Goal: Information Seeking & Learning: Learn about a topic

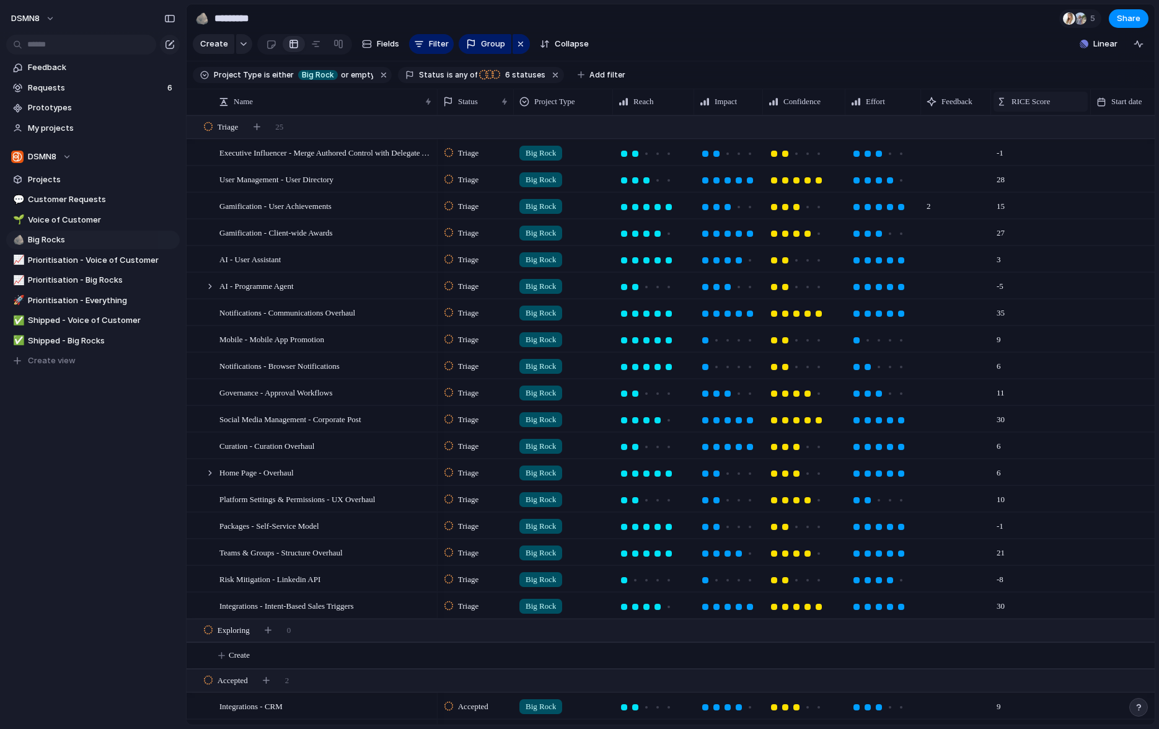
click at [1021, 102] on span "RICE Score" at bounding box center [1031, 101] width 38 height 12
click at [1032, 189] on span "Sort descending" at bounding box center [1049, 189] width 65 height 12
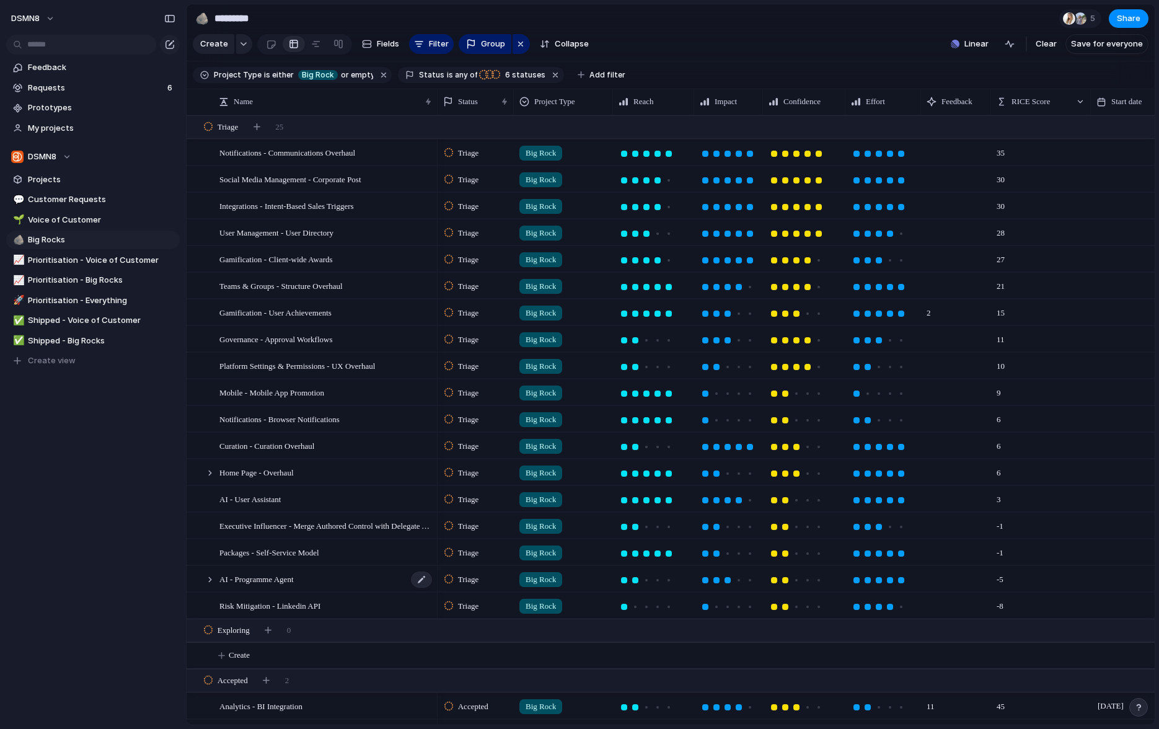
click at [326, 578] on div "AI - Programme Agent" at bounding box center [326, 579] width 214 height 25
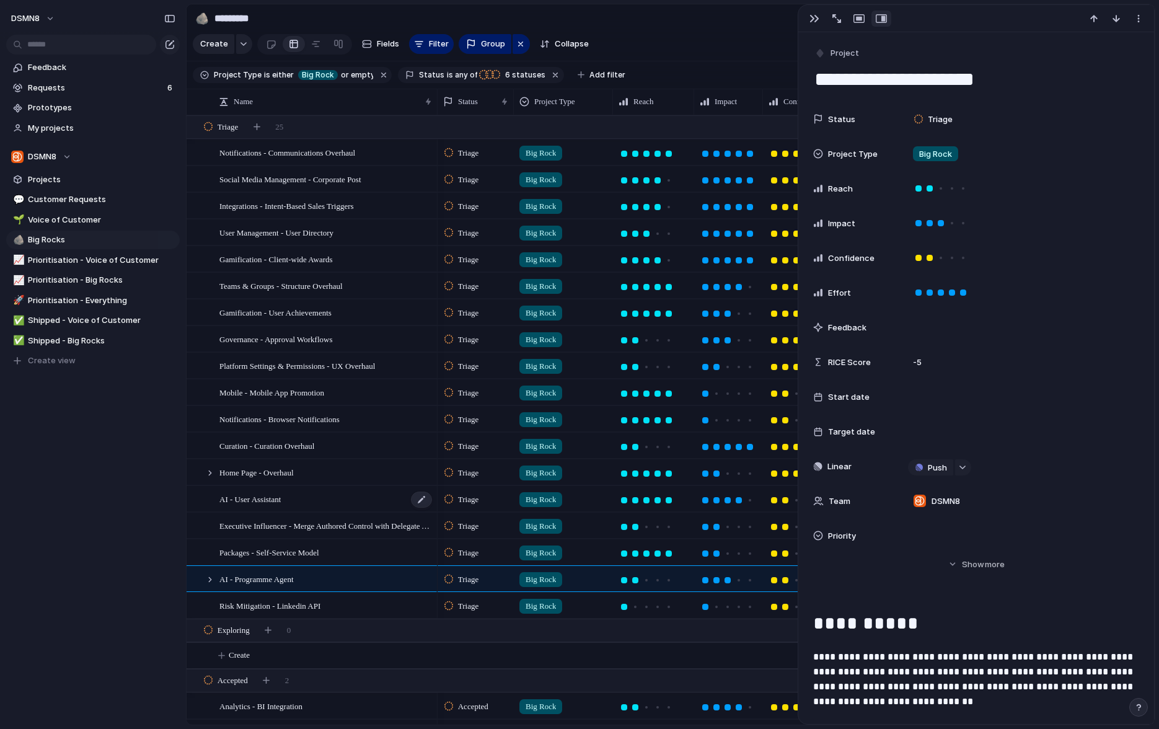
click at [314, 500] on div "AI - User Assistant" at bounding box center [326, 499] width 214 height 25
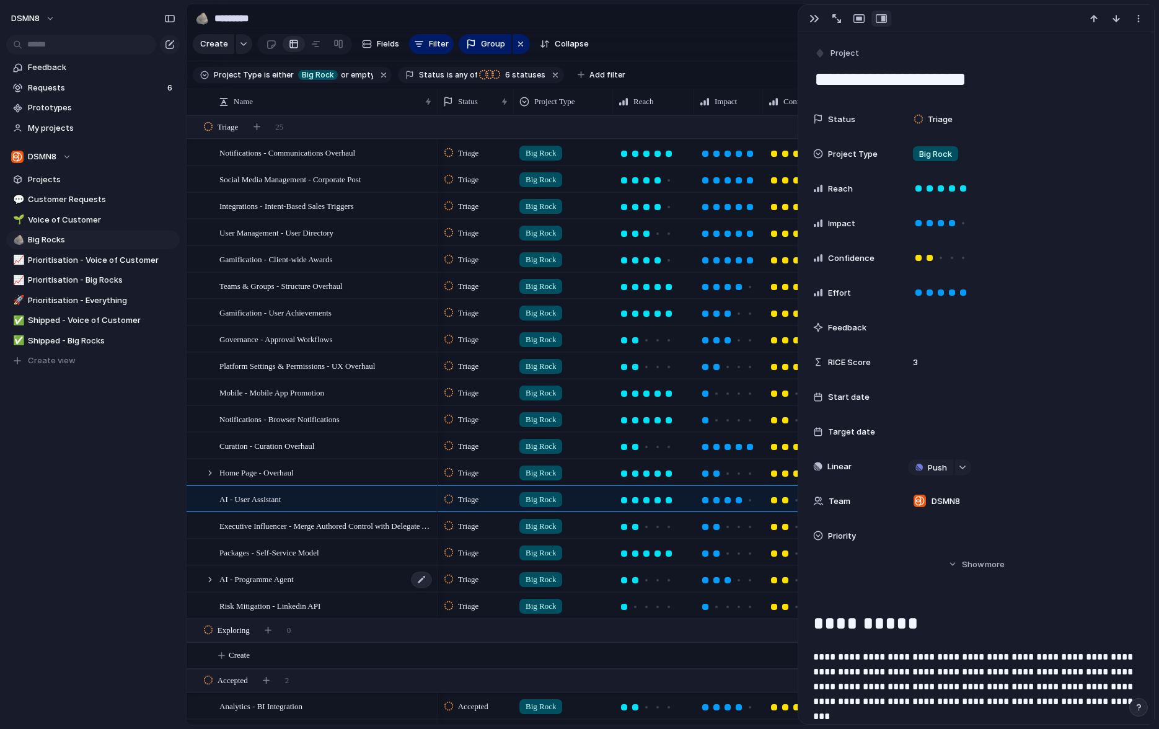
click at [323, 583] on div "AI - Programme Agent" at bounding box center [326, 579] width 214 height 25
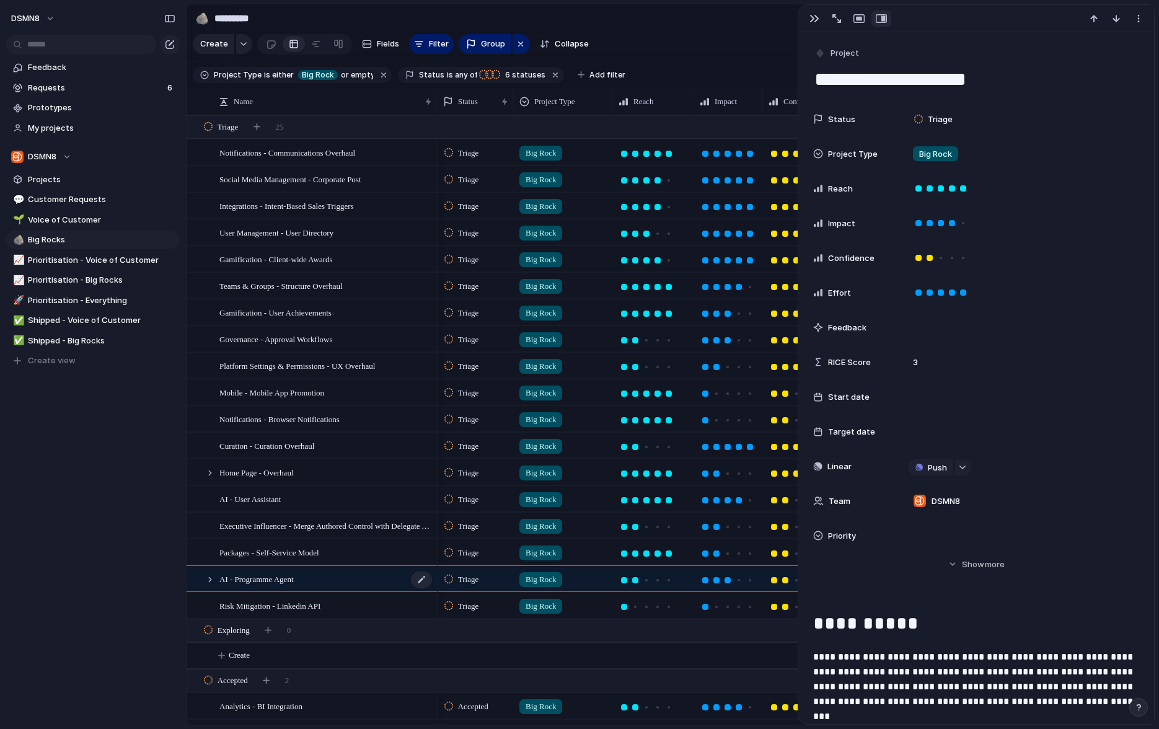
type textarea "**********"
click at [816, 19] on div "button" at bounding box center [815, 19] width 10 height 10
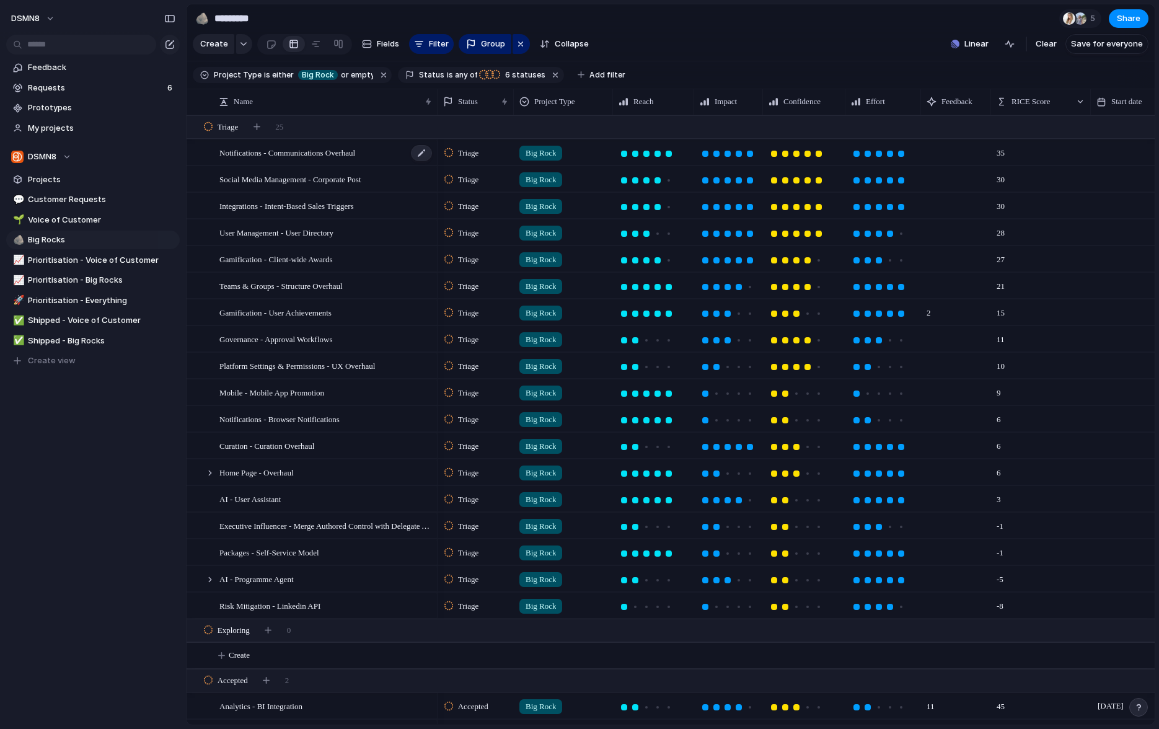
click at [394, 153] on div "Notifications - Communications Overhaul" at bounding box center [326, 152] width 214 height 25
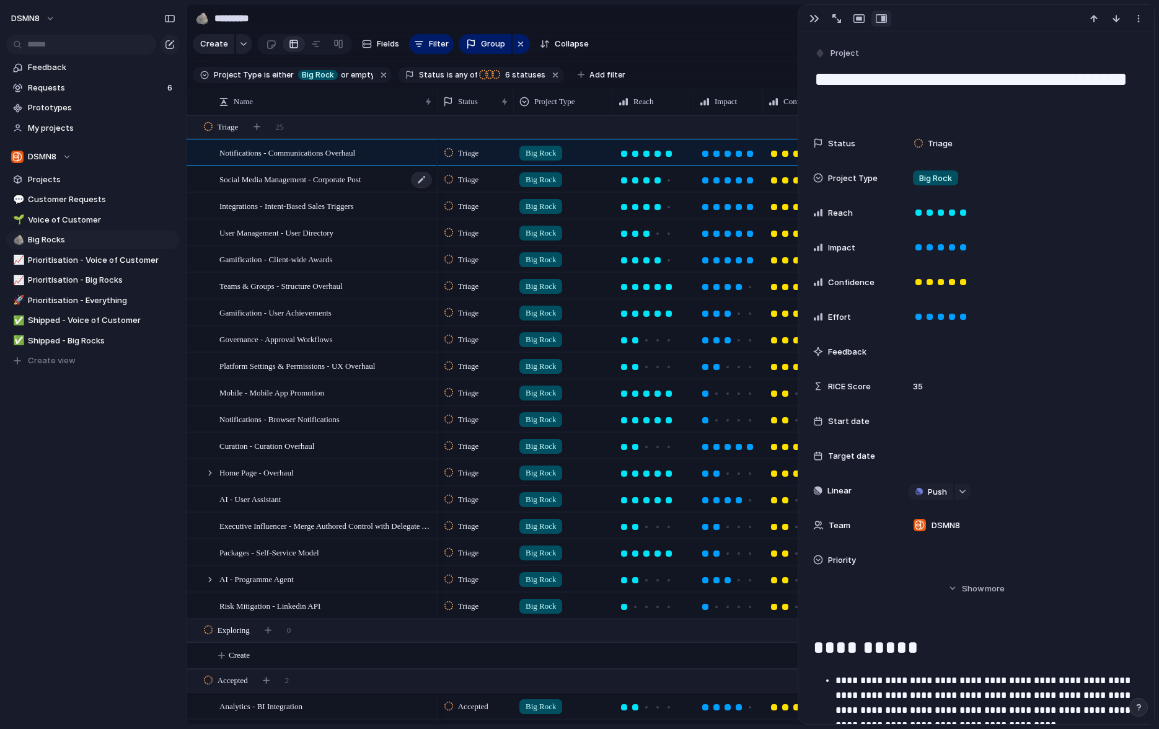
click at [393, 179] on div "Social Media Management - Corporate Post" at bounding box center [326, 179] width 214 height 25
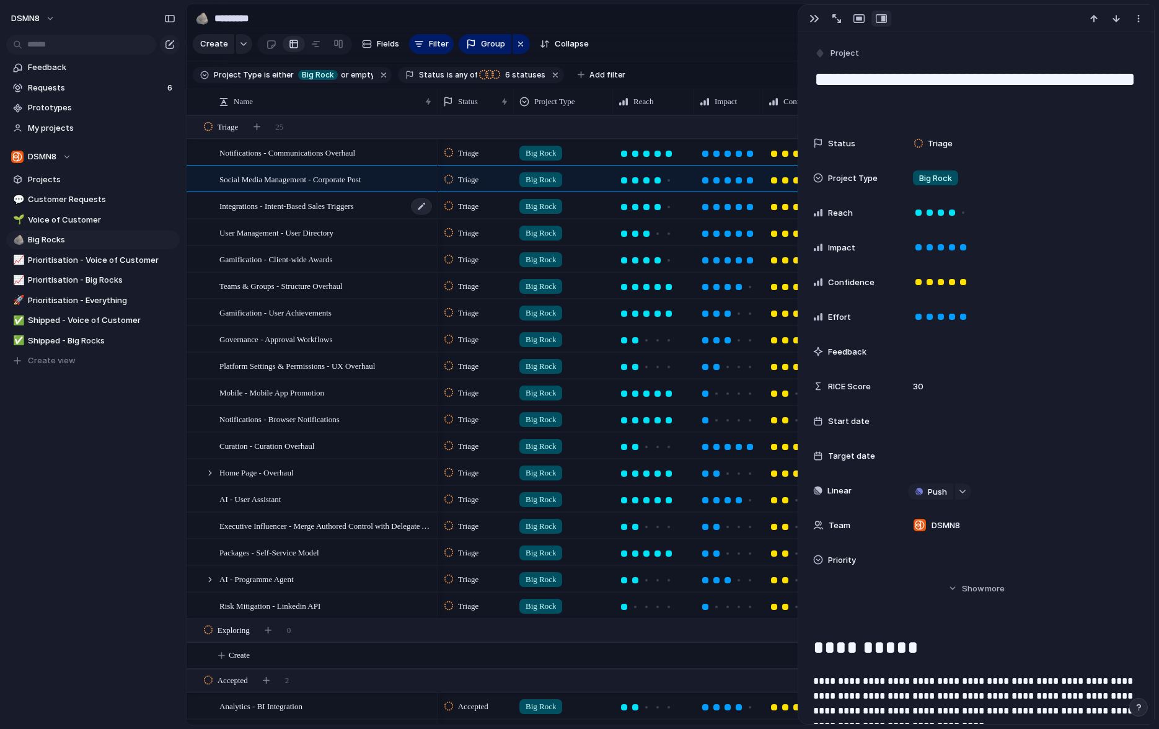
click at [354, 210] on span "Integrations - Intent-Based Sales Triggers" at bounding box center [286, 205] width 135 height 14
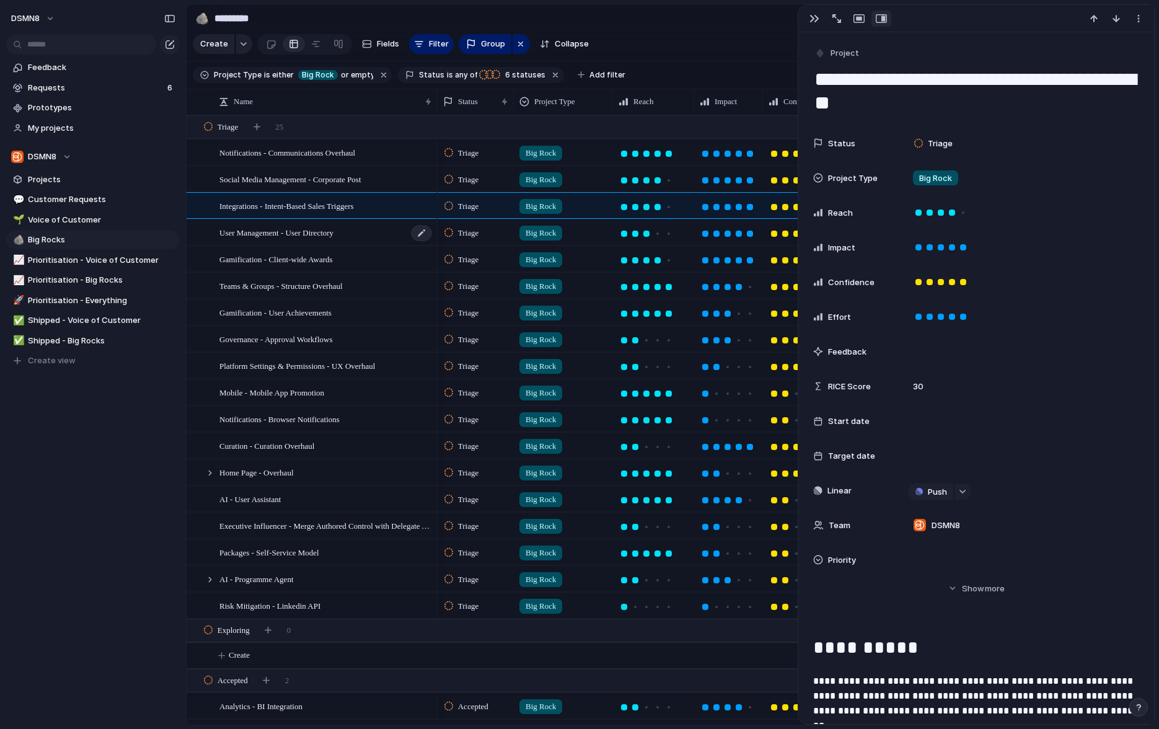
click at [350, 241] on div "User Management - User Directory" at bounding box center [326, 232] width 214 height 25
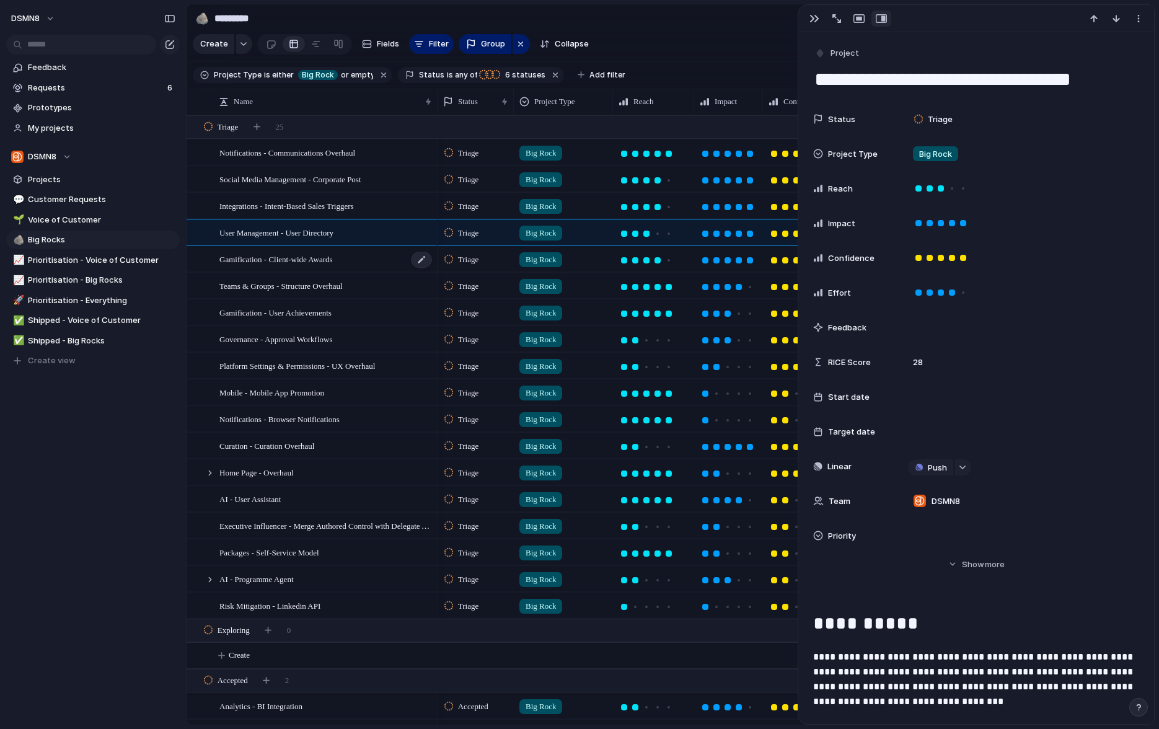
click at [333, 258] on span "Gamification - Client-wide Awards" at bounding box center [275, 259] width 113 height 14
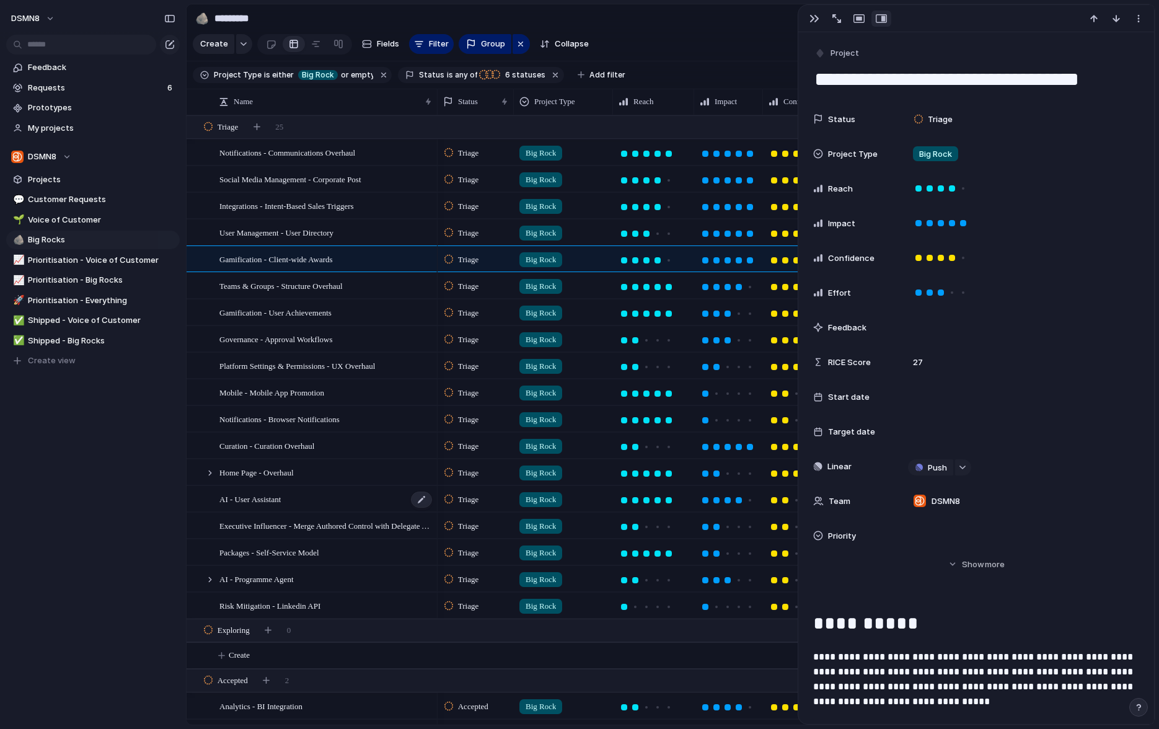
click at [301, 498] on div "AI - User Assistant" at bounding box center [326, 499] width 214 height 25
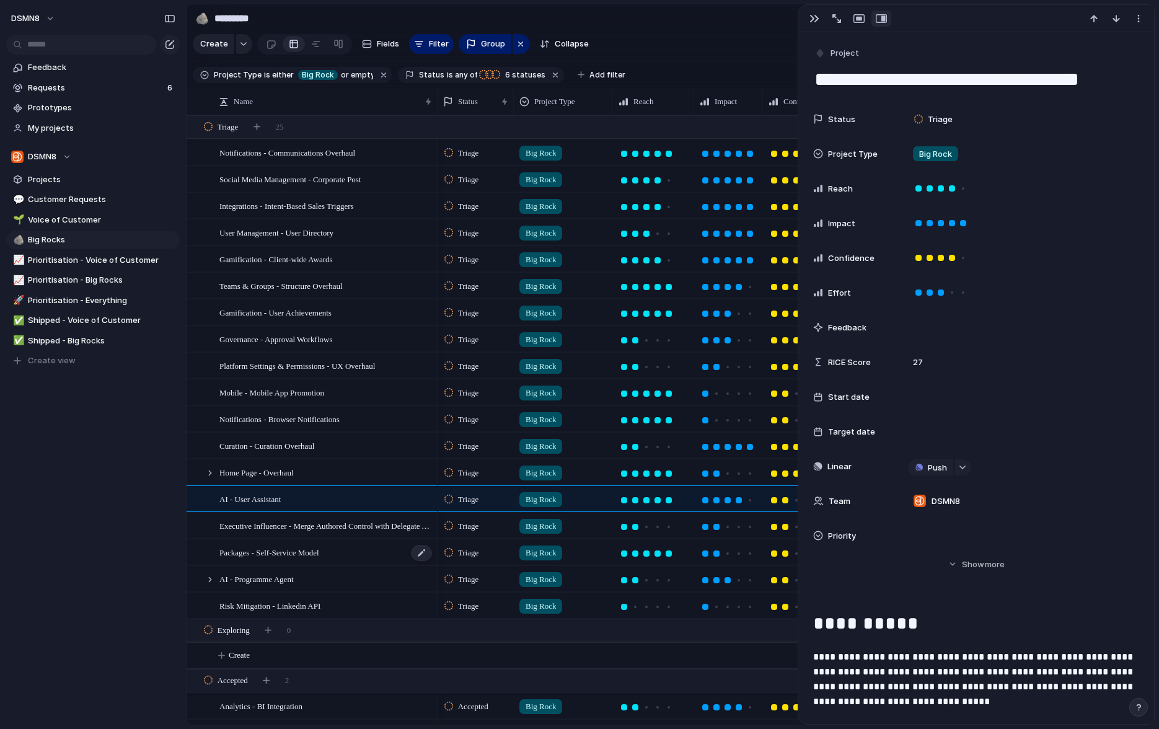
type textarea "**********"
click at [811, 17] on div "button" at bounding box center [815, 19] width 10 height 10
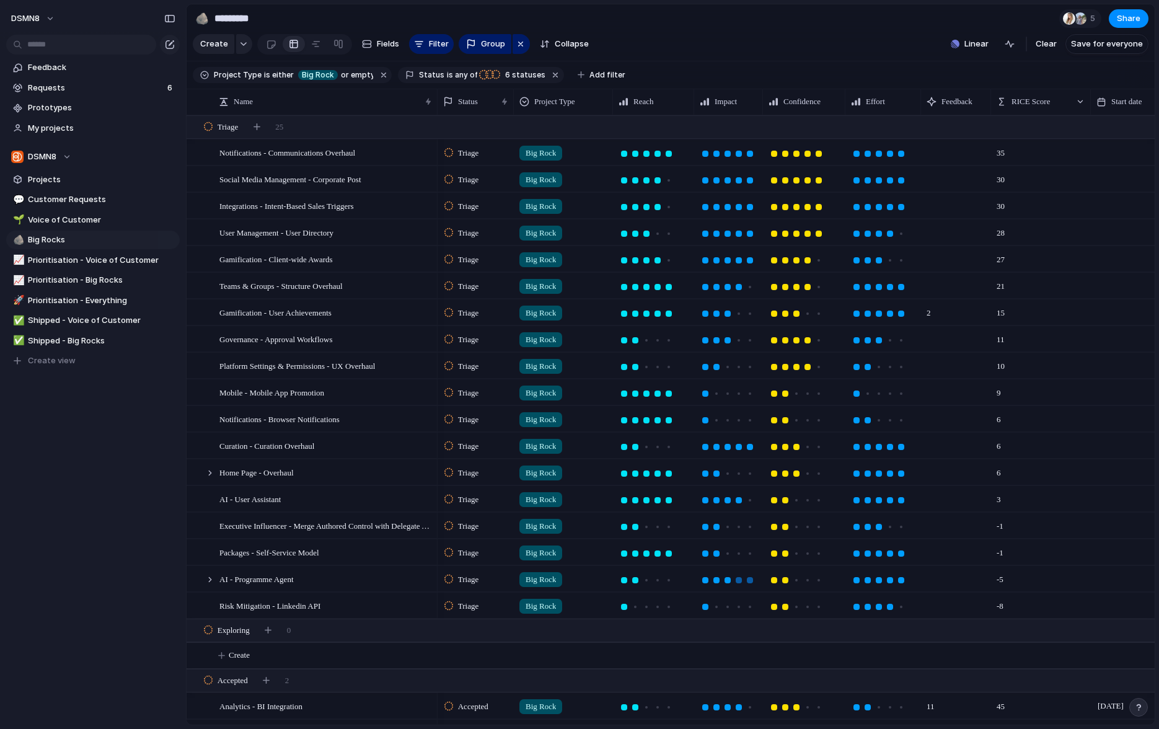
click at [751, 580] on div at bounding box center [750, 580] width 6 height 6
click at [750, 500] on div at bounding box center [750, 500] width 6 height 6
click at [48, 637] on div "Open in new tab Copy link Duplicate view Rename view Delete view" at bounding box center [579, 364] width 1159 height 729
click at [314, 48] on div at bounding box center [316, 44] width 10 height 20
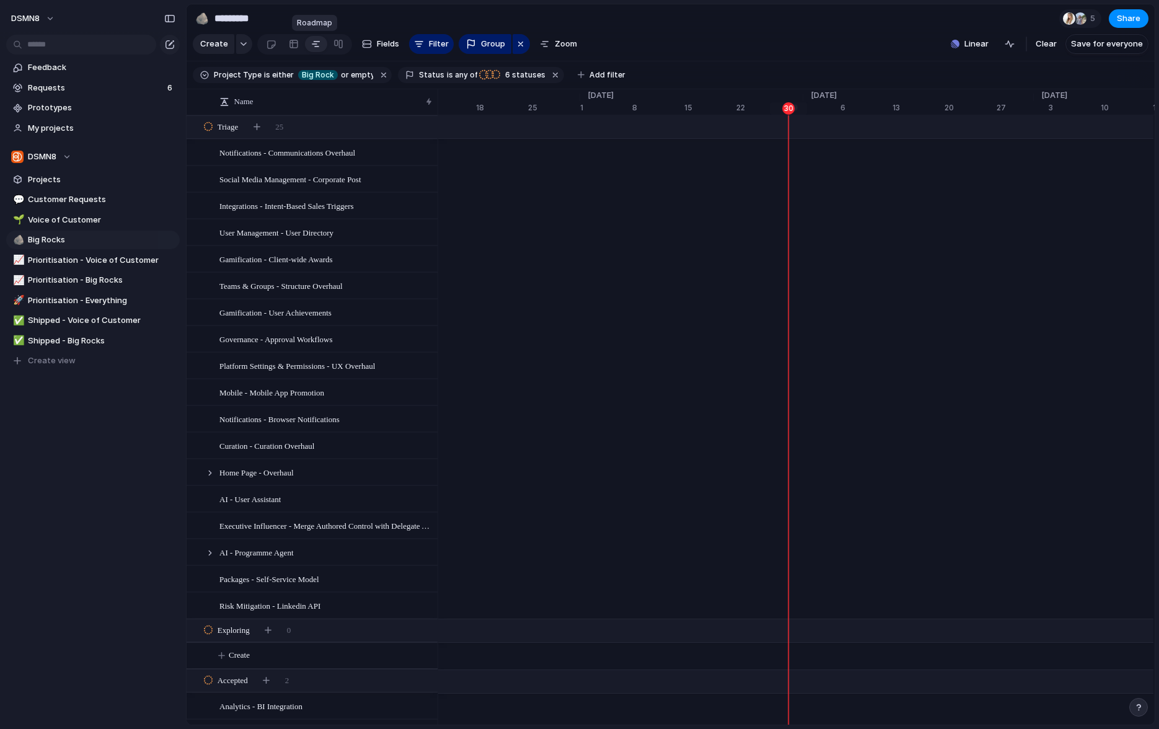
scroll to position [0, 8012]
